Goal: Book appointment/travel/reservation

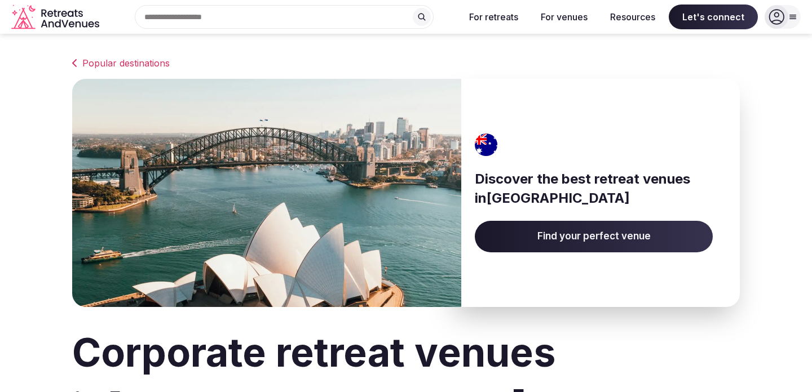
click at [342, 15] on input "text" at bounding box center [284, 17] width 299 height 24
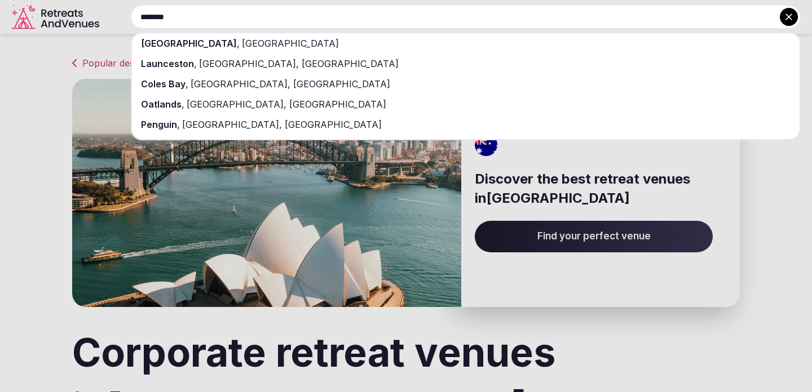
type input "********"
click at [282, 42] on div "[GEOGRAPHIC_DATA] , [GEOGRAPHIC_DATA]" at bounding box center [465, 43] width 667 height 20
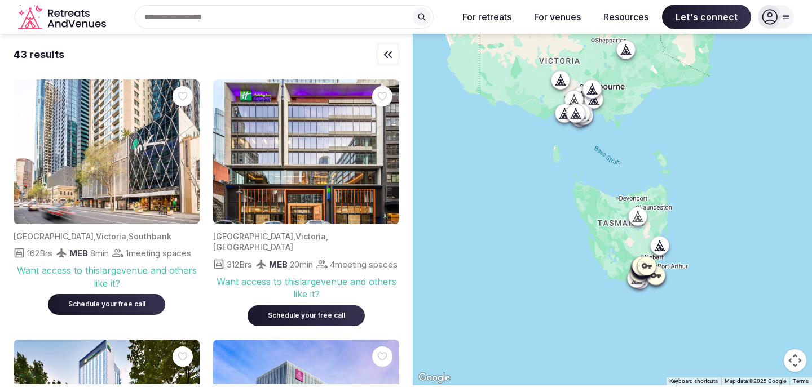
click at [636, 224] on div at bounding box center [637, 216] width 18 height 18
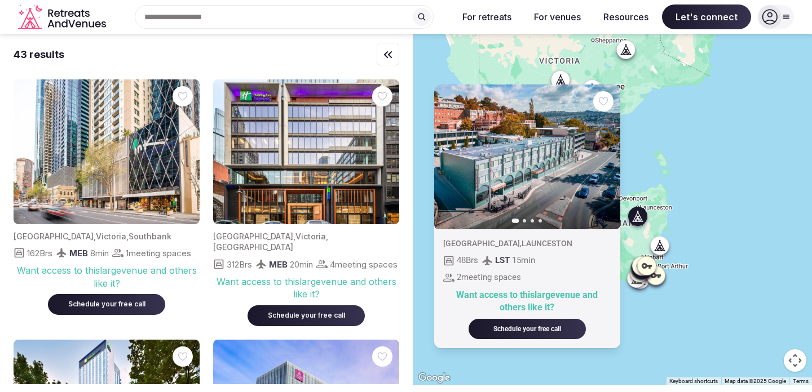
click at [659, 246] on icon at bounding box center [659, 246] width 3 height 1
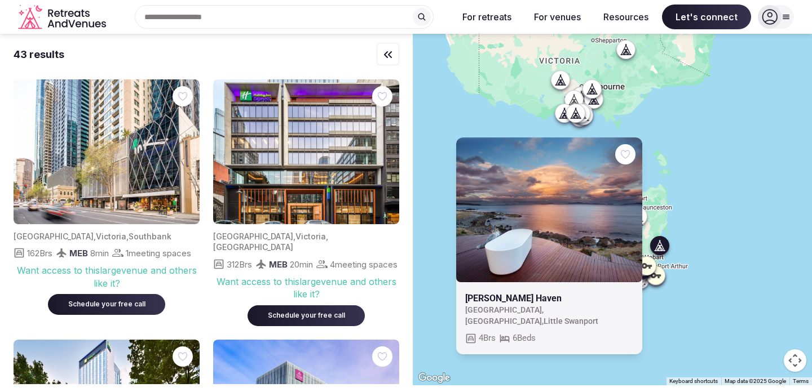
click at [648, 264] on icon at bounding box center [646, 265] width 11 height 11
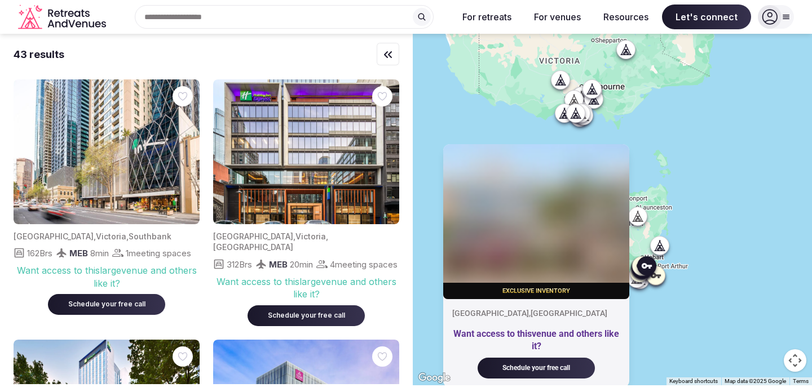
click at [722, 243] on div "Exclusive inventory [GEOGRAPHIC_DATA] , [GEOGRAPHIC_DATA] Want access to this v…" at bounding box center [612, 210] width 399 height 352
